Goal: Task Accomplishment & Management: Manage account settings

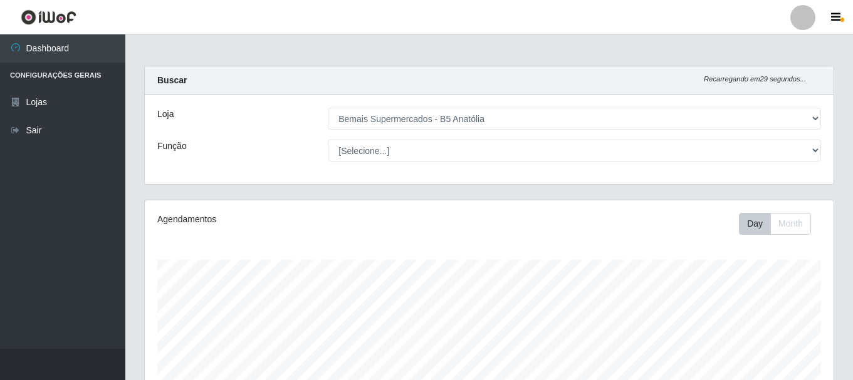
select select "405"
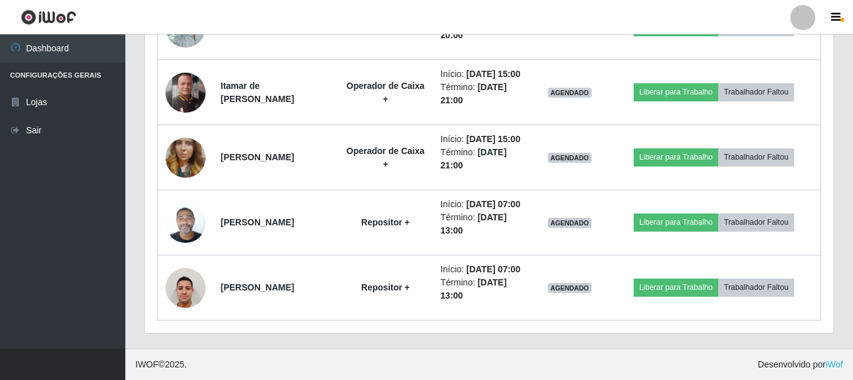
scroll to position [260, 689]
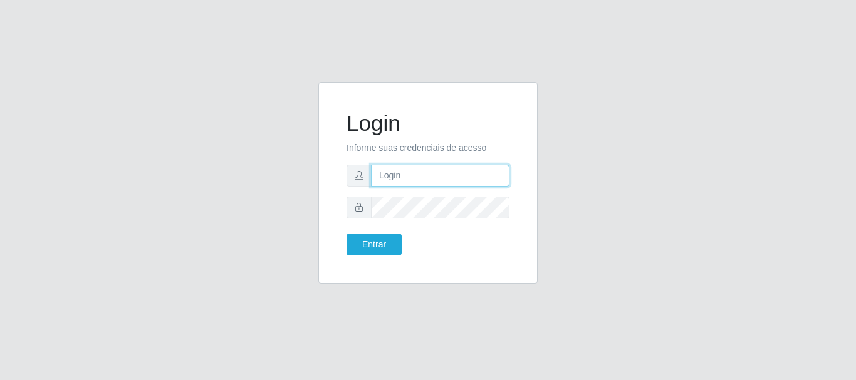
click at [393, 175] on input "text" at bounding box center [440, 176] width 138 height 22
type input "R"
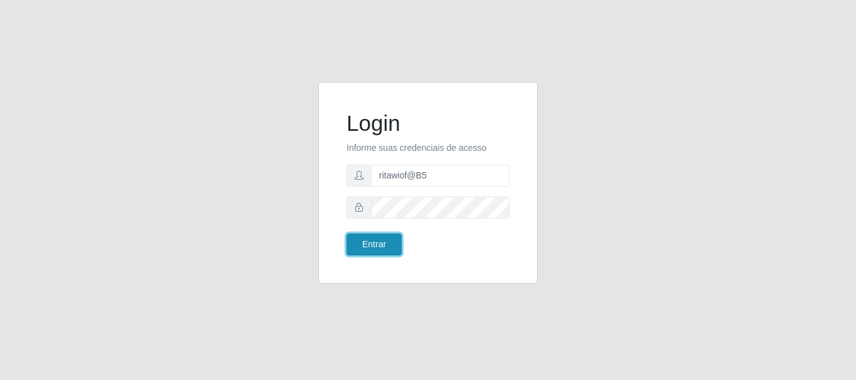
click at [385, 240] on button "Entrar" at bounding box center [373, 245] width 55 height 22
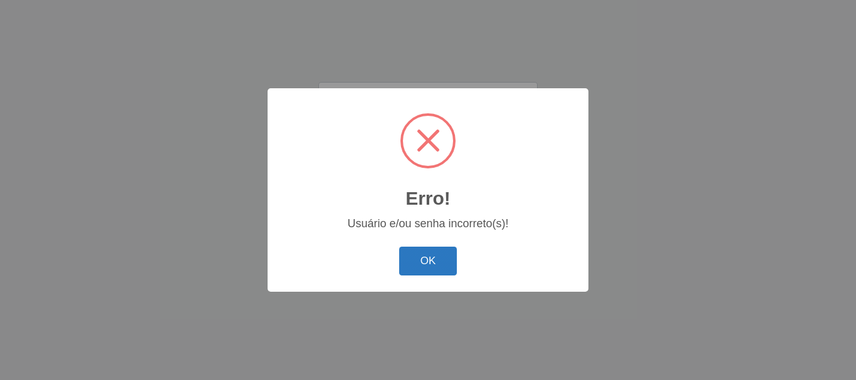
click at [423, 259] on button "OK" at bounding box center [428, 261] width 58 height 29
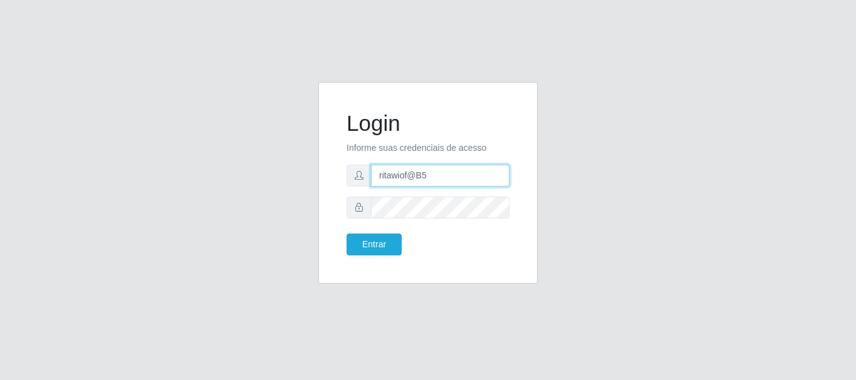
click at [430, 174] on input "ritawiof@B5" at bounding box center [440, 176] width 138 height 22
type input "ritaiwof@B5"
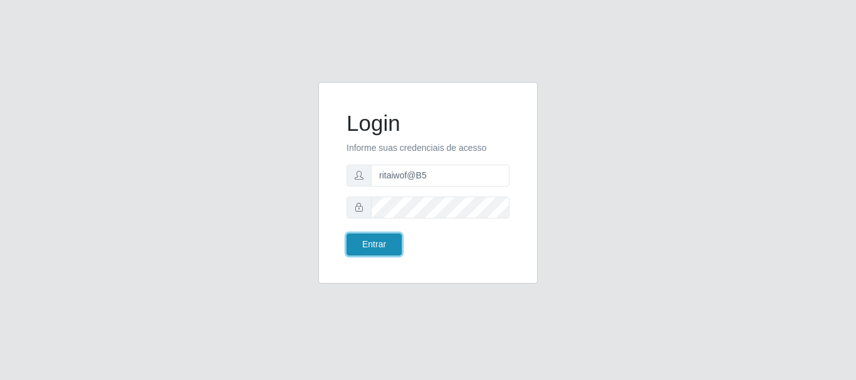
click at [369, 242] on button "Entrar" at bounding box center [373, 245] width 55 height 22
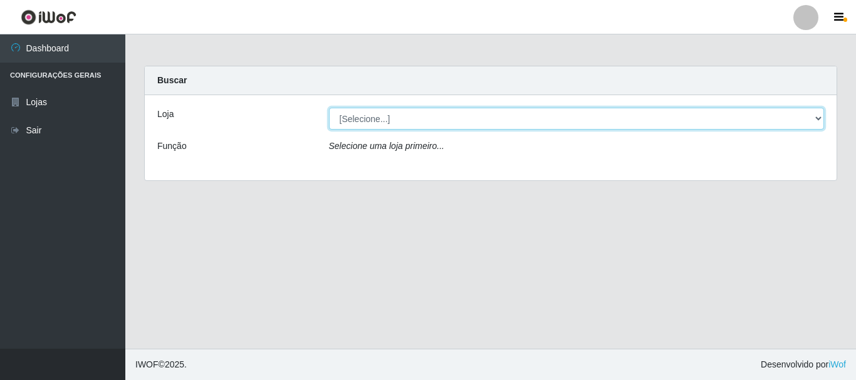
click at [821, 125] on select "[Selecione...] Bemais Supermercados - B5 Anatólia" at bounding box center [577, 119] width 496 height 22
select select "405"
click at [329, 108] on select "[Selecione...] Bemais Supermercados - B5 Anatólia" at bounding box center [577, 119] width 496 height 22
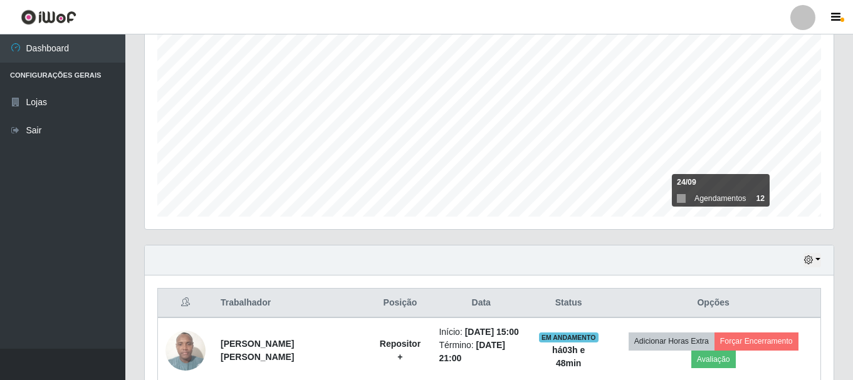
scroll to position [294, 0]
